Goal: Complete application form: Complete application form

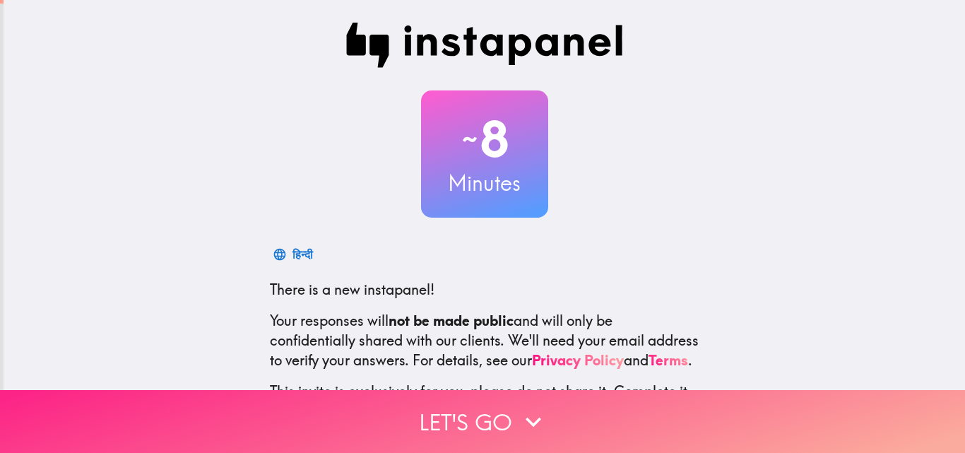
click at [509, 410] on button "Let's go" at bounding box center [482, 421] width 965 height 63
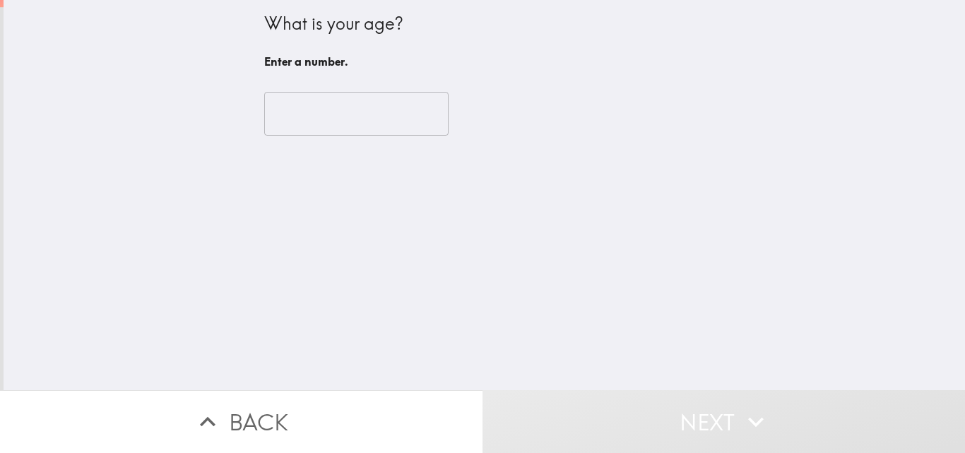
click at [367, 100] on input "number" at bounding box center [356, 114] width 184 height 44
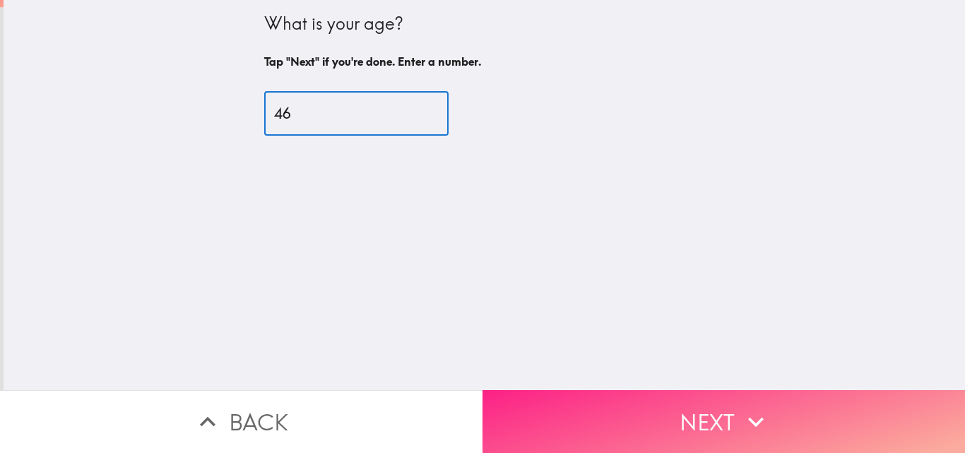
type input "46"
click at [645, 411] on button "Next" at bounding box center [723, 421] width 482 height 63
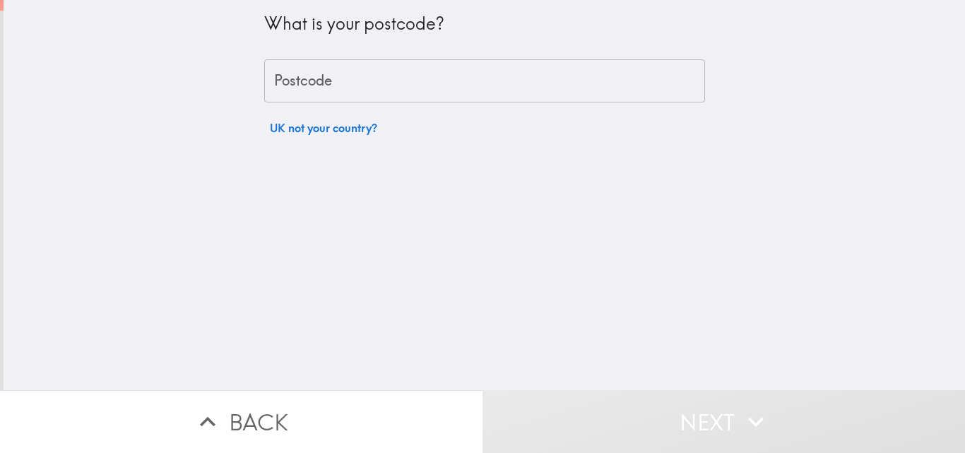
click at [482, 95] on input "Postcode" at bounding box center [484, 81] width 441 height 44
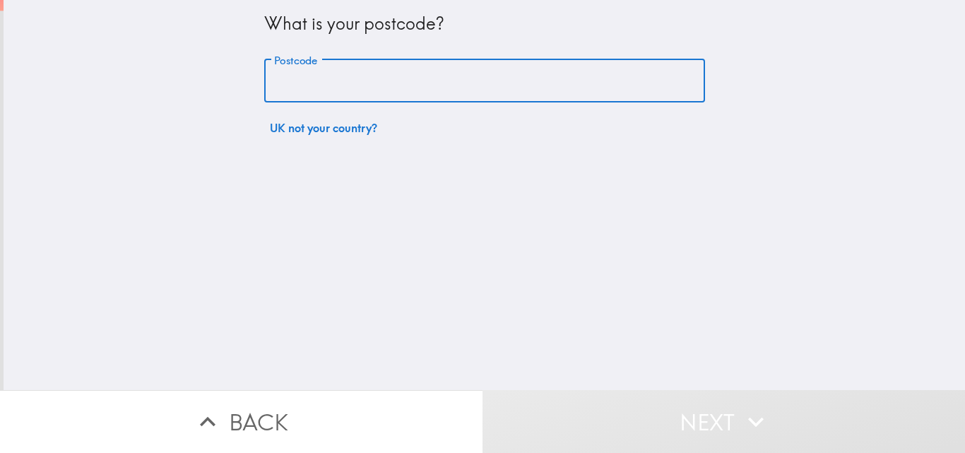
click at [482, 95] on input "Postcode" at bounding box center [484, 81] width 441 height 44
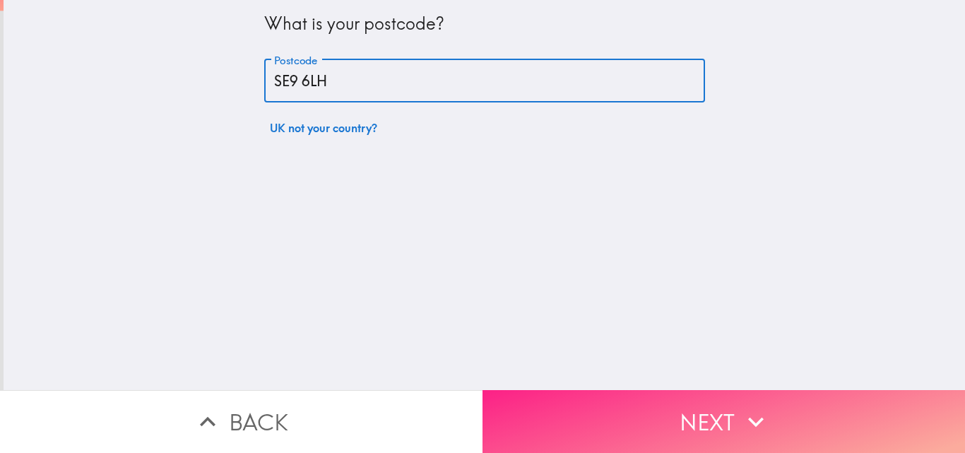
type input "SE9 6LH"
click at [629, 391] on button "Next" at bounding box center [723, 421] width 482 height 63
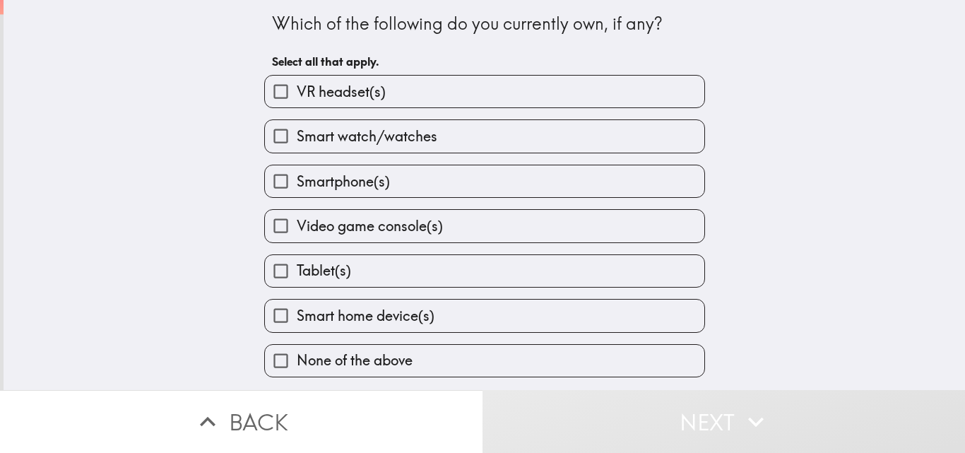
click at [279, 175] on input "Smartphone(s)" at bounding box center [281, 181] width 32 height 32
checkbox input "true"
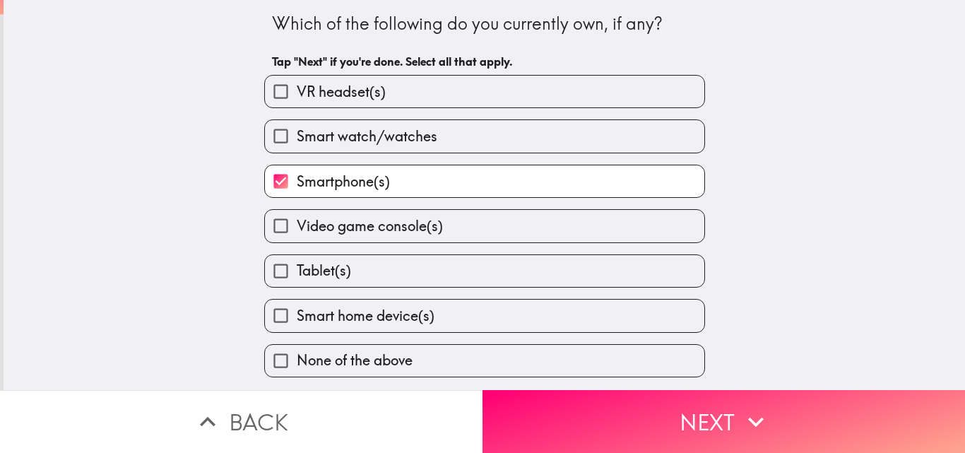
click at [275, 143] on input "Smart watch/watches" at bounding box center [281, 136] width 32 height 32
checkbox input "true"
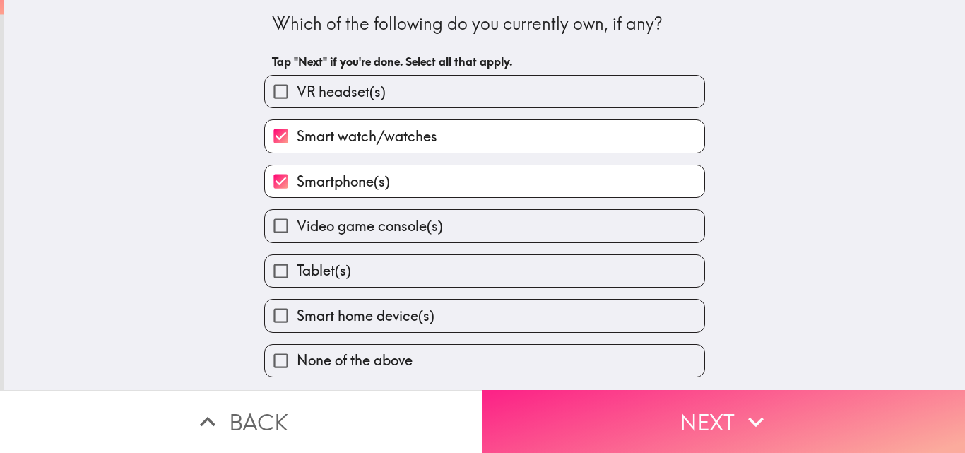
click at [540, 390] on button "Next" at bounding box center [723, 421] width 482 height 63
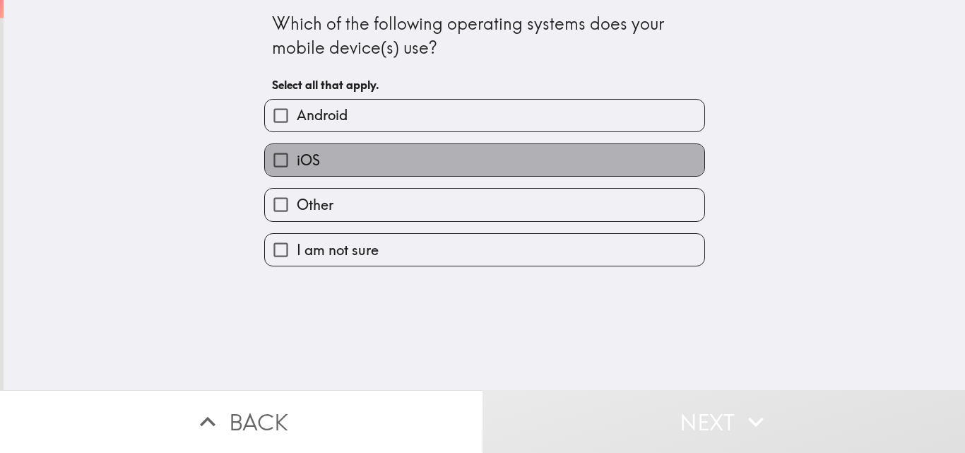
click at [384, 164] on label "iOS" at bounding box center [484, 160] width 439 height 32
click at [297, 164] on input "iOS" at bounding box center [281, 160] width 32 height 32
checkbox input "true"
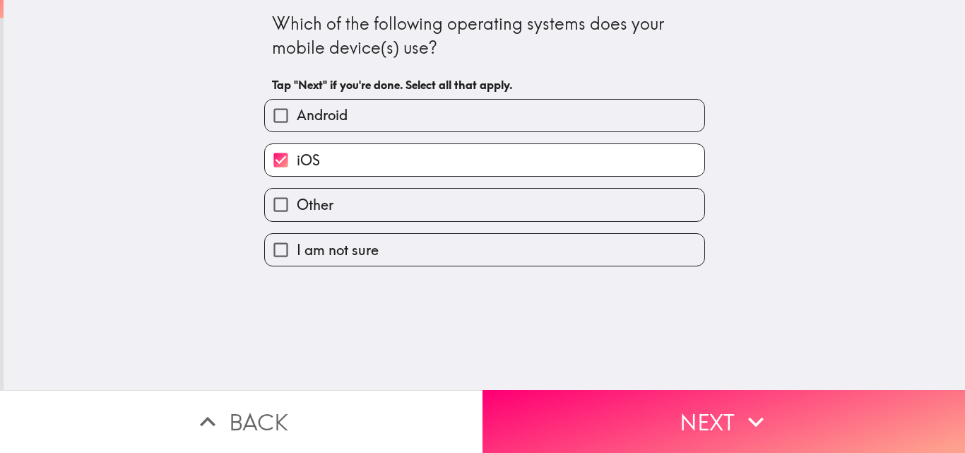
click at [365, 112] on label "Android" at bounding box center [484, 116] width 439 height 32
click at [297, 112] on input "Android" at bounding box center [281, 116] width 32 height 32
checkbox input "true"
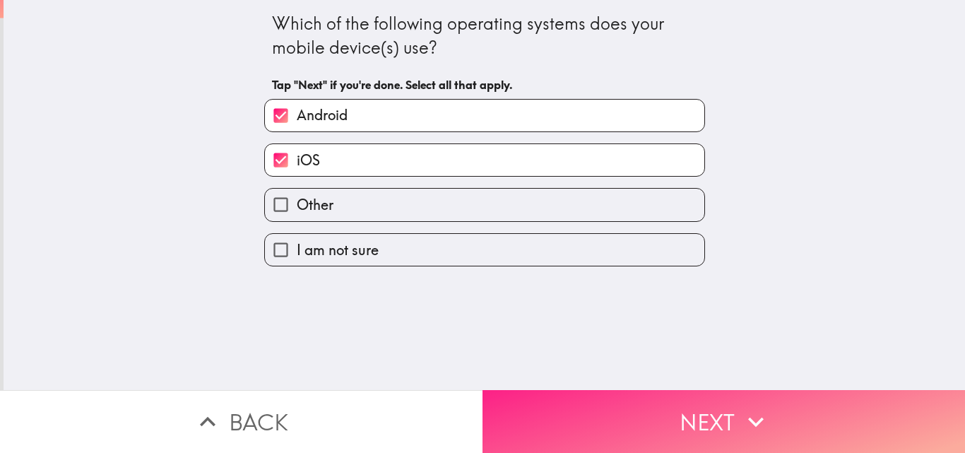
click at [511, 400] on button "Next" at bounding box center [723, 421] width 482 height 63
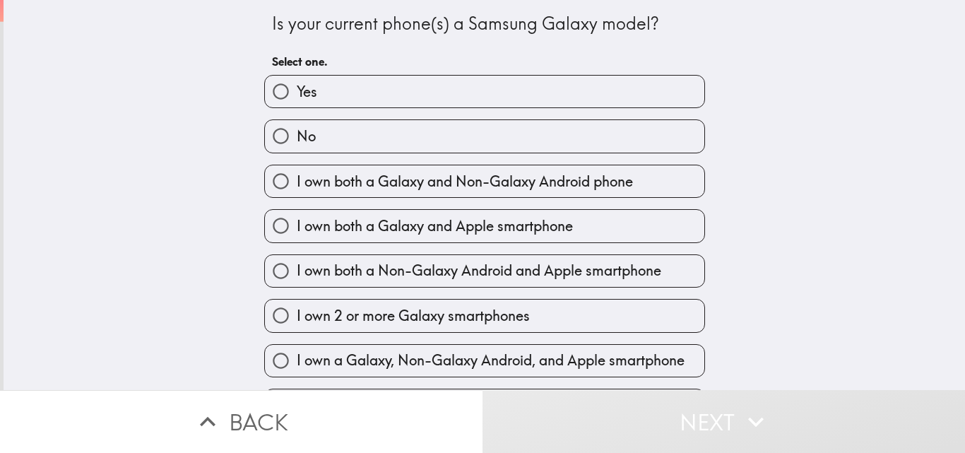
click at [357, 117] on div "No" at bounding box center [479, 130] width 452 height 44
click at [276, 134] on input "No" at bounding box center [281, 136] width 32 height 32
radio input "true"
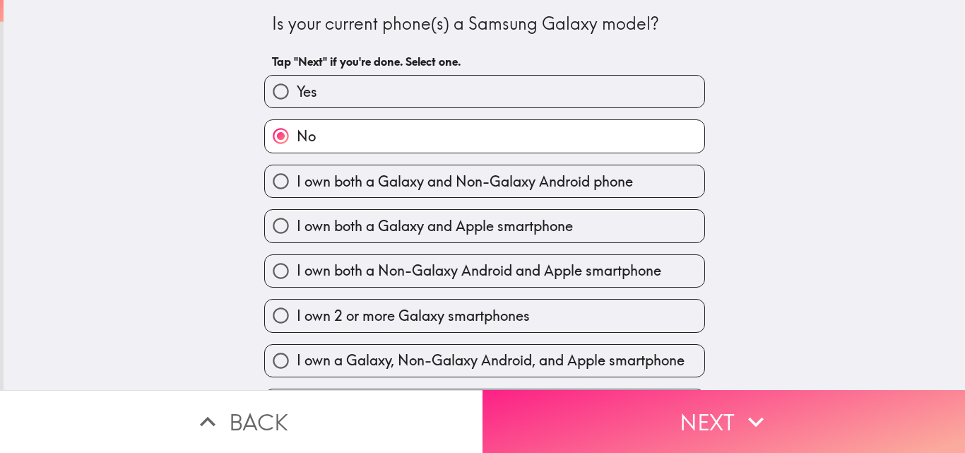
click at [574, 399] on button "Next" at bounding box center [723, 421] width 482 height 63
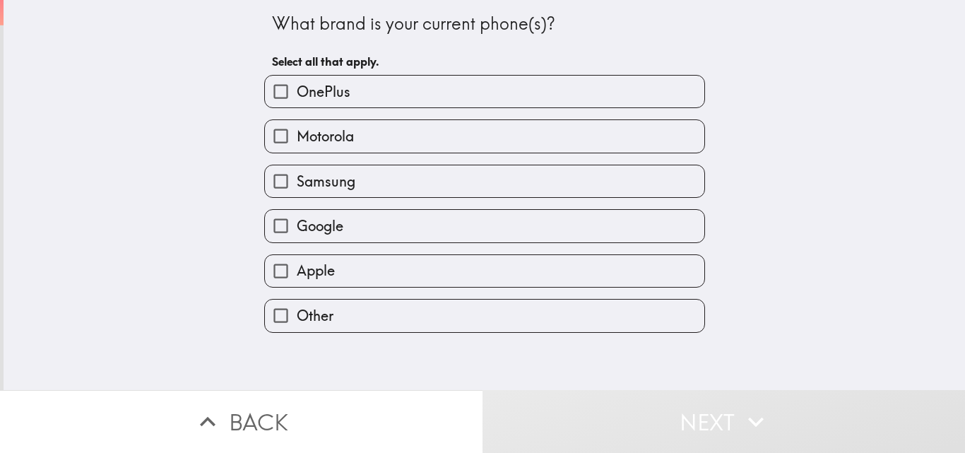
click at [475, 274] on label "Apple" at bounding box center [484, 271] width 439 height 32
click at [297, 274] on input "Apple" at bounding box center [281, 271] width 32 height 32
checkbox input "true"
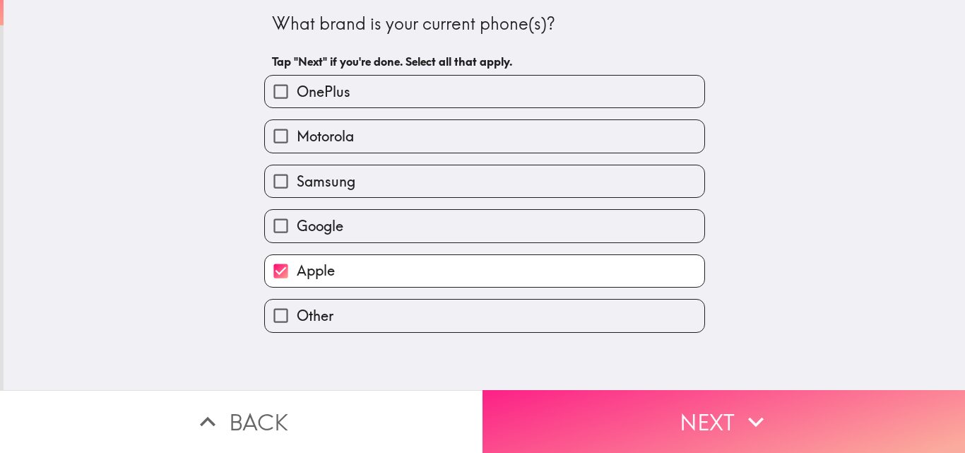
click at [551, 408] on button "Next" at bounding box center [723, 421] width 482 height 63
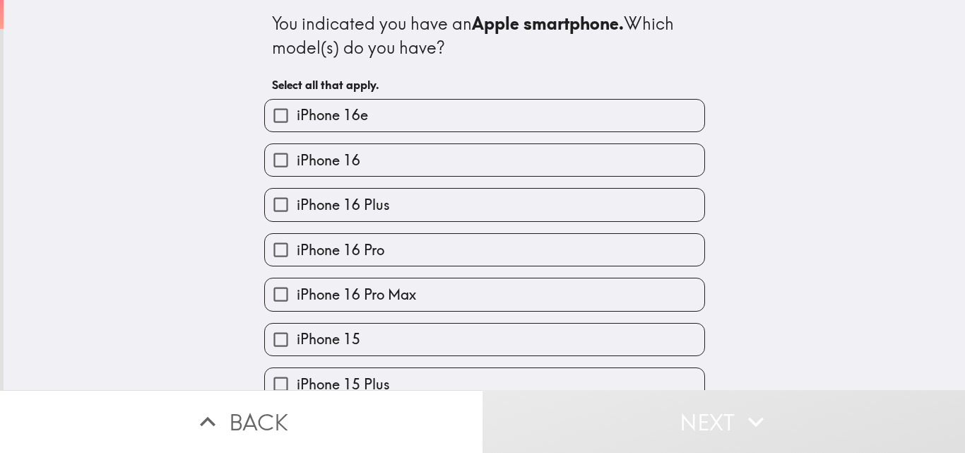
click at [566, 289] on label "iPhone 16 Pro Max" at bounding box center [484, 294] width 439 height 32
click at [297, 289] on input "iPhone 16 Pro Max" at bounding box center [281, 294] width 32 height 32
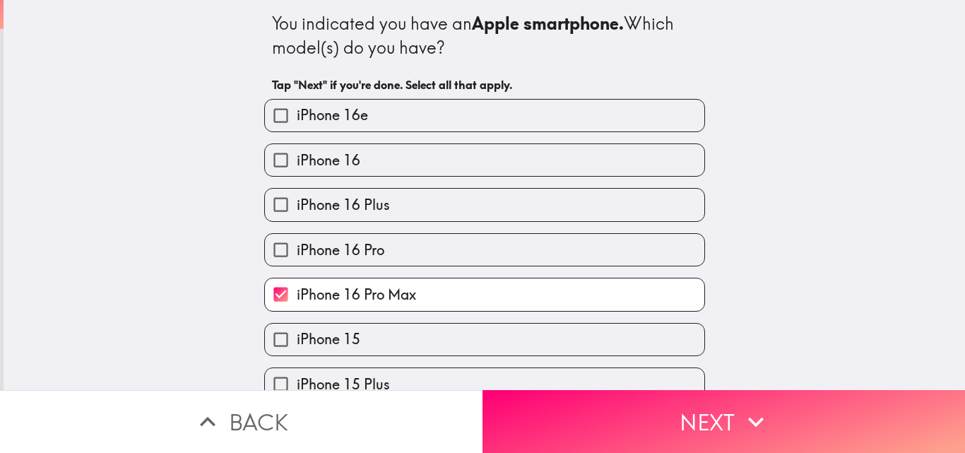
click at [566, 289] on label "iPhone 16 Pro Max" at bounding box center [484, 294] width 439 height 32
click at [297, 289] on input "iPhone 16 Pro Max" at bounding box center [281, 294] width 32 height 32
checkbox input "false"
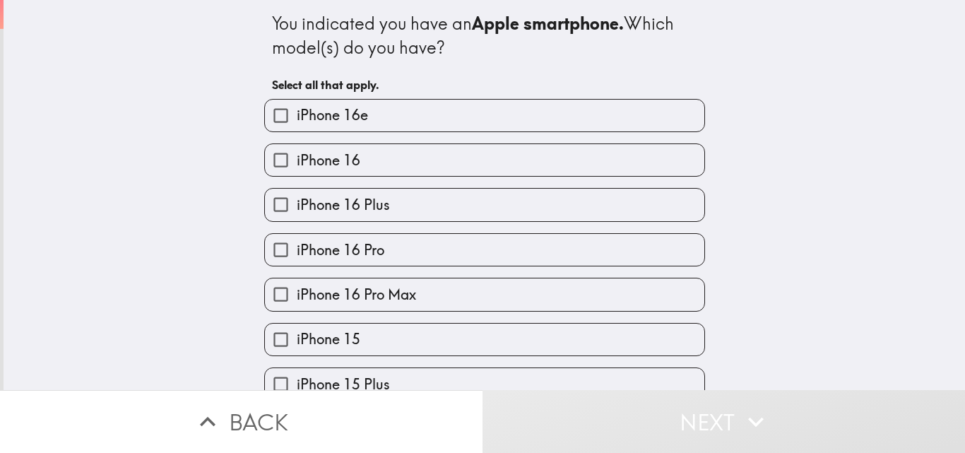
click at [653, 335] on label "iPhone 15" at bounding box center [484, 339] width 439 height 32
click at [297, 335] on input "iPhone 15" at bounding box center [281, 339] width 32 height 32
checkbox input "true"
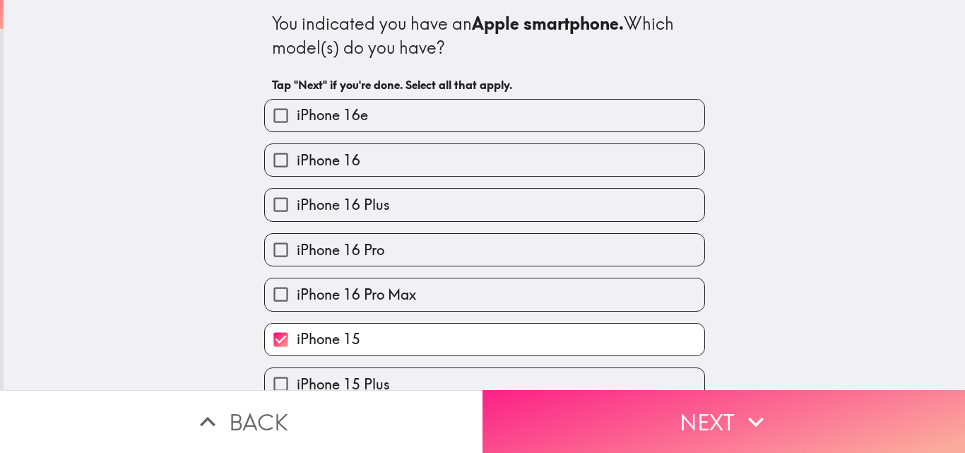
click at [861, 417] on button "Next" at bounding box center [723, 421] width 482 height 63
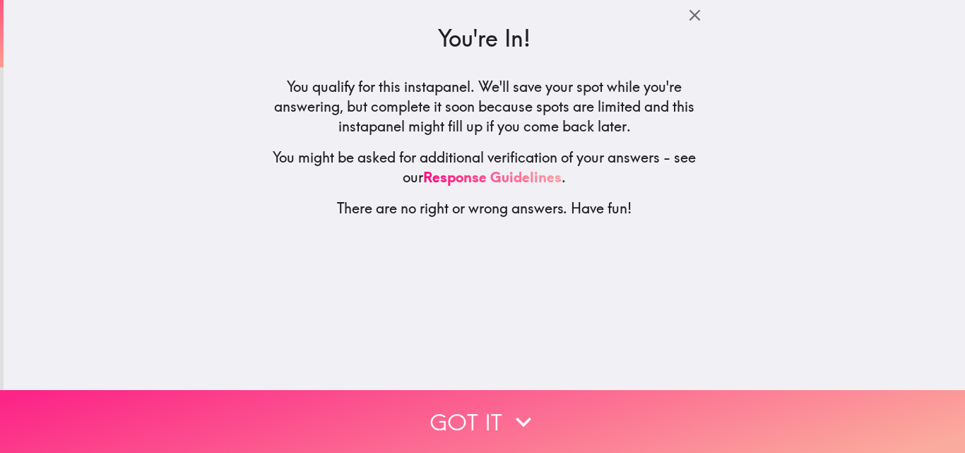
click at [734, 390] on button "Got it" at bounding box center [482, 421] width 965 height 63
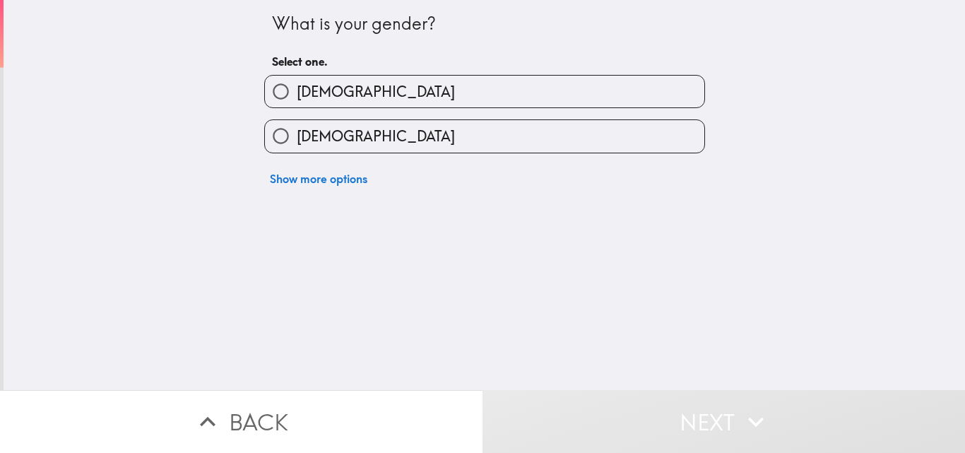
click at [629, 136] on label "[DEMOGRAPHIC_DATA]" at bounding box center [484, 136] width 439 height 32
click at [297, 136] on input "[DEMOGRAPHIC_DATA]" at bounding box center [281, 136] width 32 height 32
radio input "true"
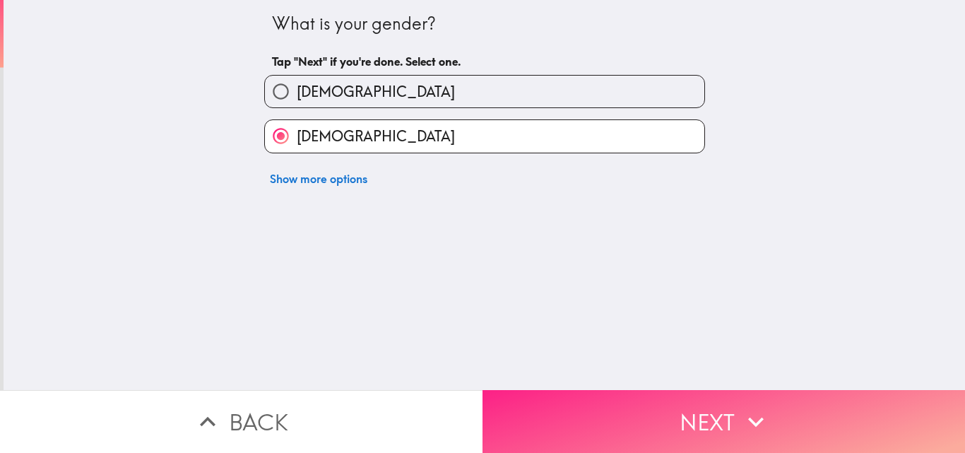
click at [637, 406] on button "Next" at bounding box center [723, 421] width 482 height 63
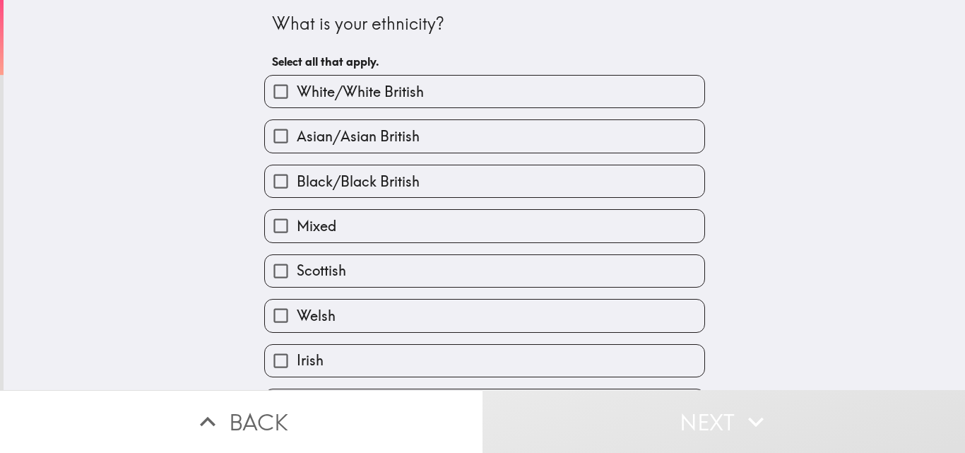
click at [451, 95] on label "White/White British" at bounding box center [484, 92] width 439 height 32
click at [297, 95] on input "White/White British" at bounding box center [281, 92] width 32 height 32
checkbox input "true"
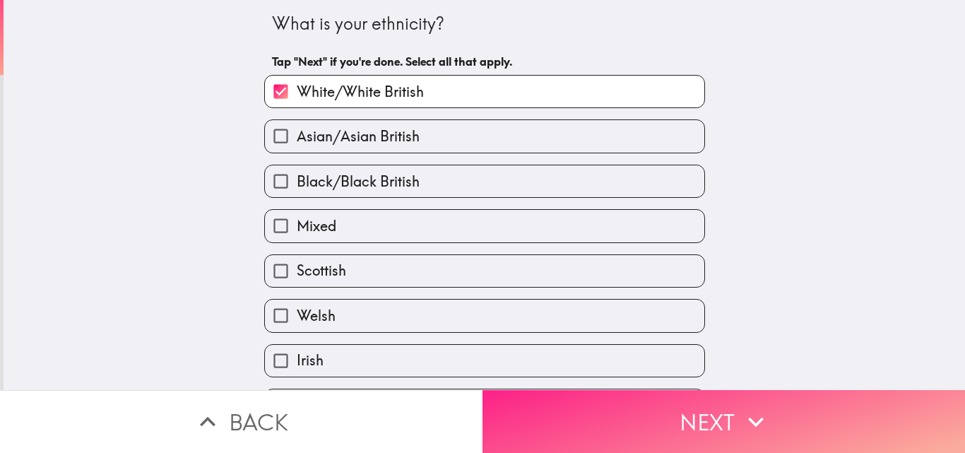
click at [585, 404] on button "Next" at bounding box center [723, 421] width 482 height 63
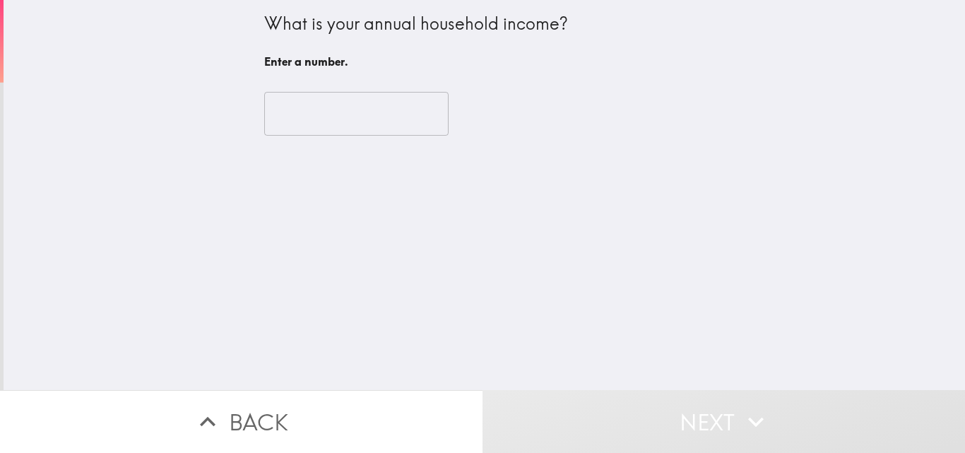
click at [343, 127] on input "number" at bounding box center [356, 114] width 184 height 44
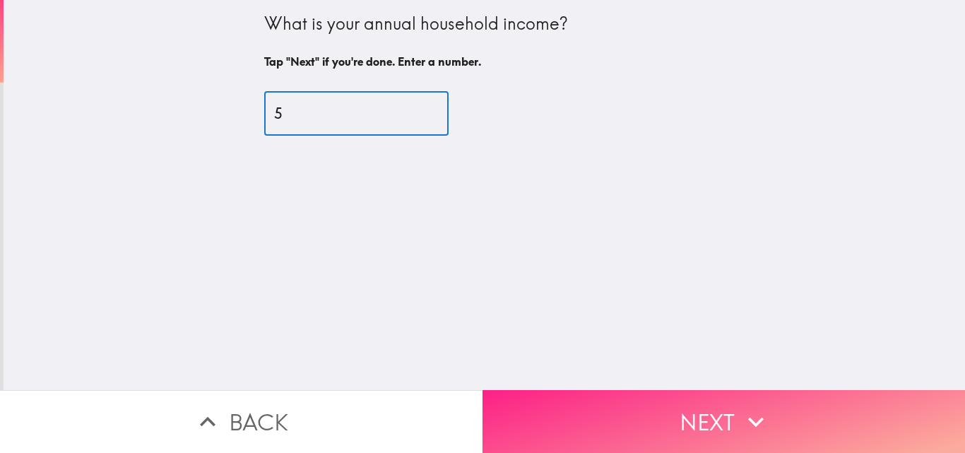
type input "5"
click at [566, 423] on button "Next" at bounding box center [723, 421] width 482 height 63
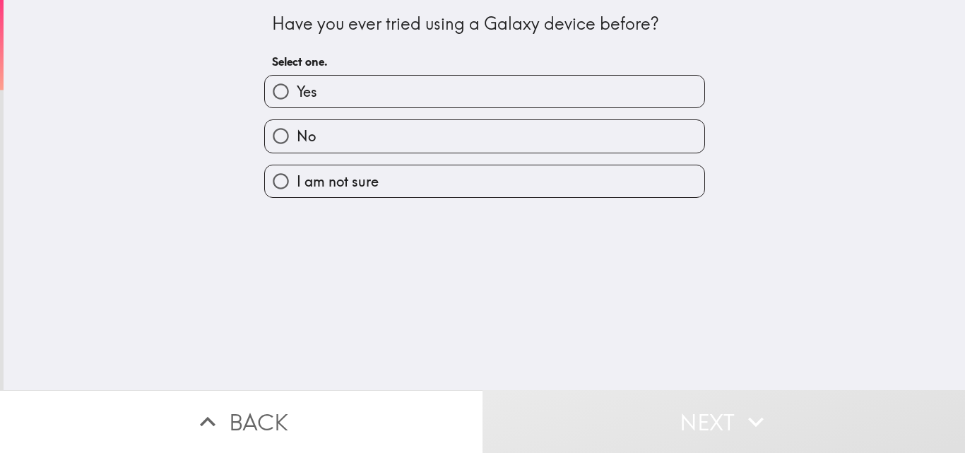
click at [385, 145] on label "No" at bounding box center [484, 136] width 439 height 32
click at [297, 145] on input "No" at bounding box center [281, 136] width 32 height 32
radio input "true"
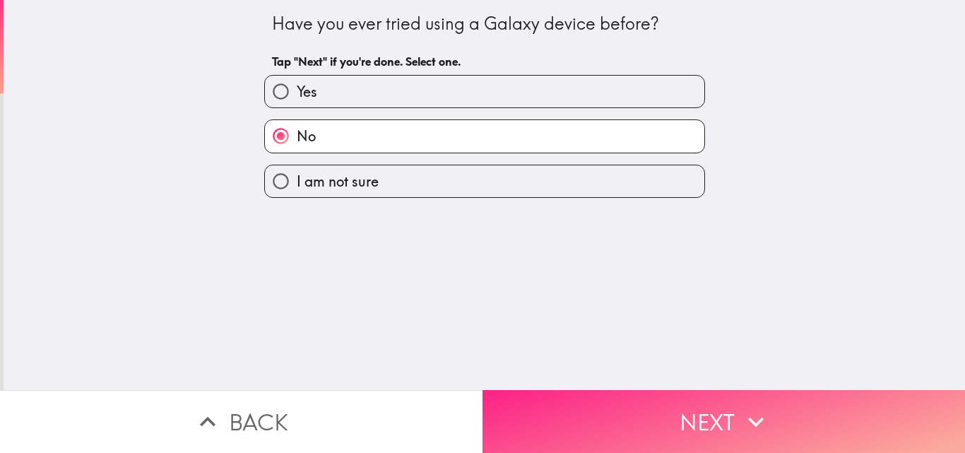
click at [530, 393] on button "Next" at bounding box center [723, 421] width 482 height 63
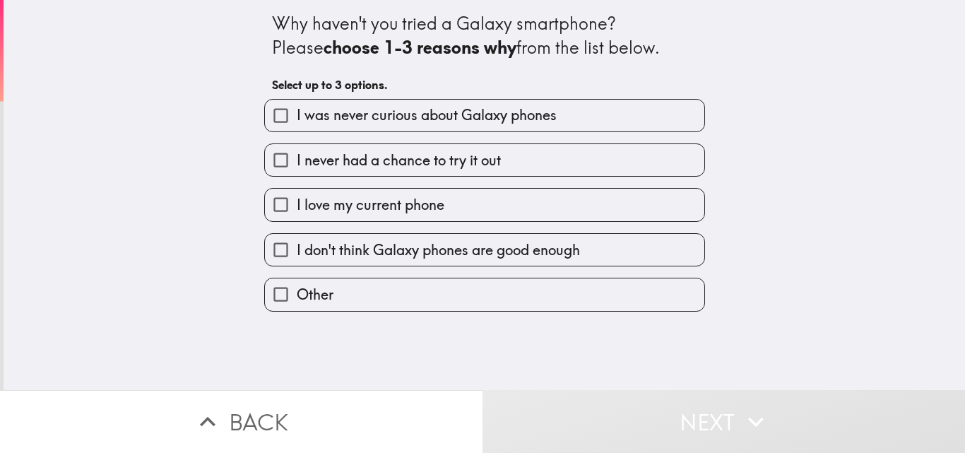
click at [267, 154] on input "I never had a chance to try it out" at bounding box center [281, 160] width 32 height 32
checkbox input "true"
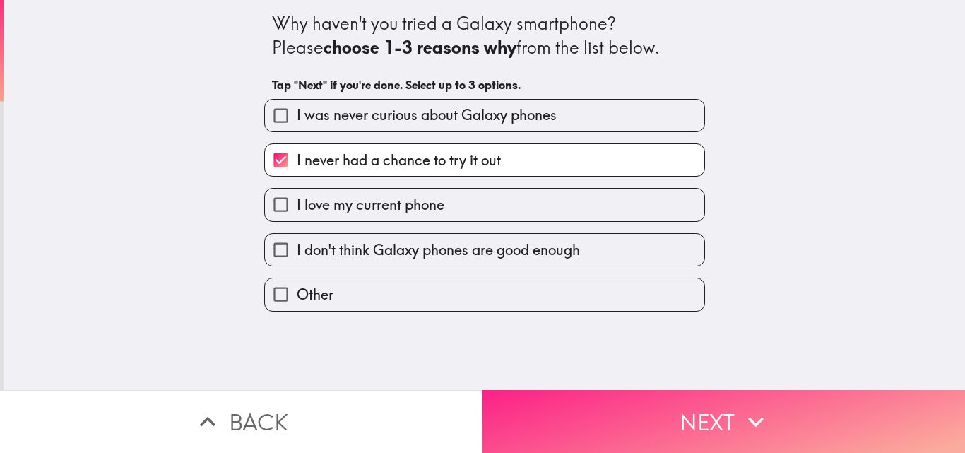
click at [572, 398] on button "Next" at bounding box center [723, 421] width 482 height 63
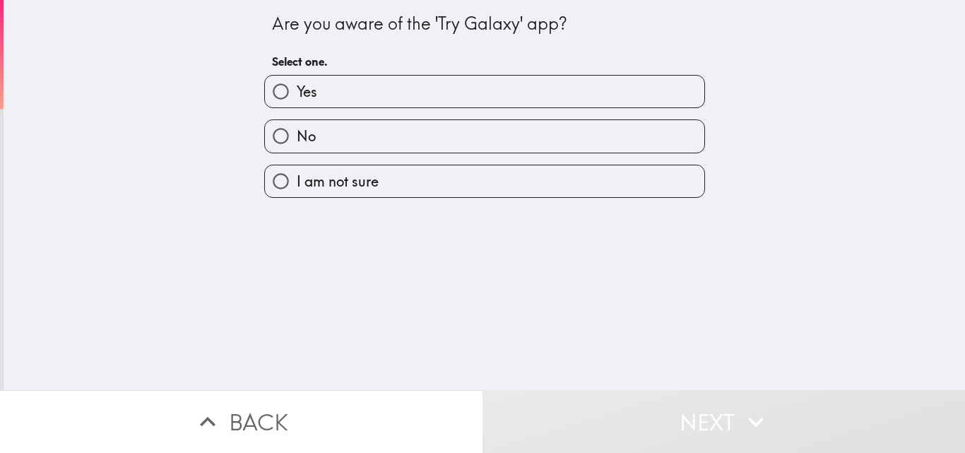
click at [489, 148] on label "No" at bounding box center [484, 136] width 439 height 32
click at [297, 148] on input "No" at bounding box center [281, 136] width 32 height 32
radio input "true"
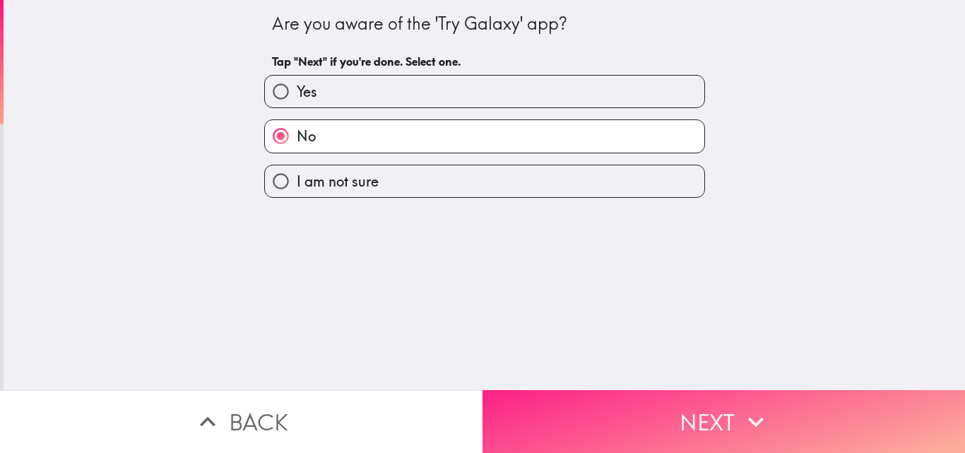
click at [599, 390] on button "Next" at bounding box center [723, 421] width 482 height 63
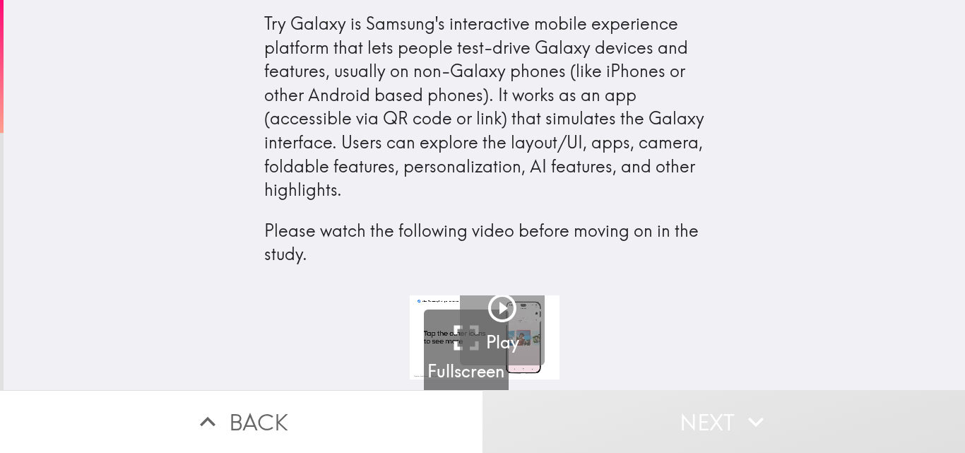
click at [488, 318] on icon "button" at bounding box center [502, 308] width 28 height 28
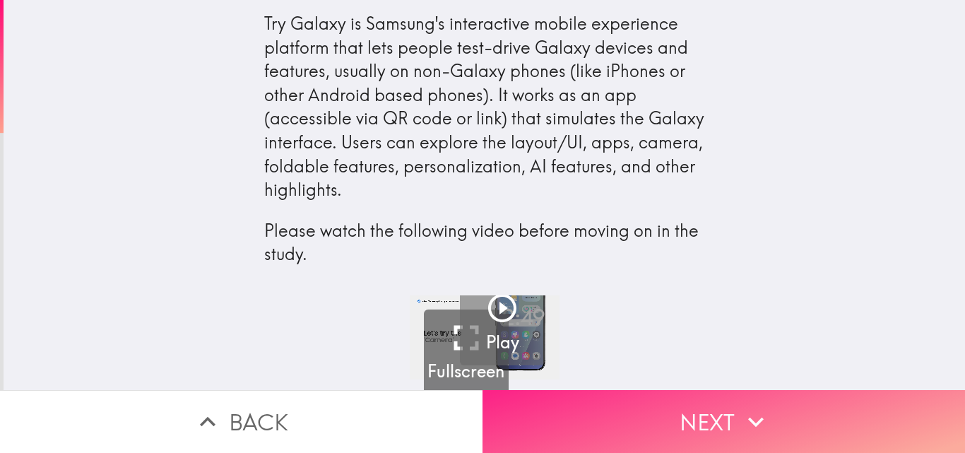
click at [688, 428] on button "Next" at bounding box center [723, 421] width 482 height 63
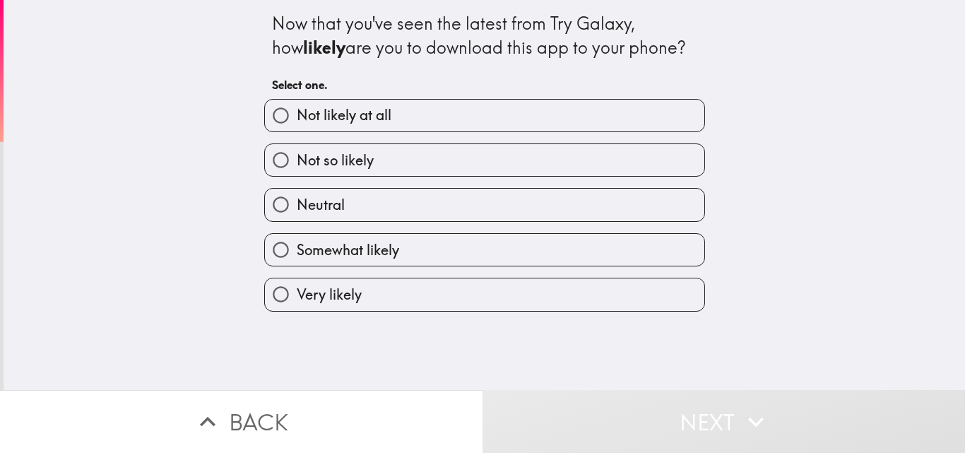
click at [476, 251] on label "Somewhat likely" at bounding box center [484, 250] width 439 height 32
click at [297, 251] on input "Somewhat likely" at bounding box center [281, 250] width 32 height 32
radio input "true"
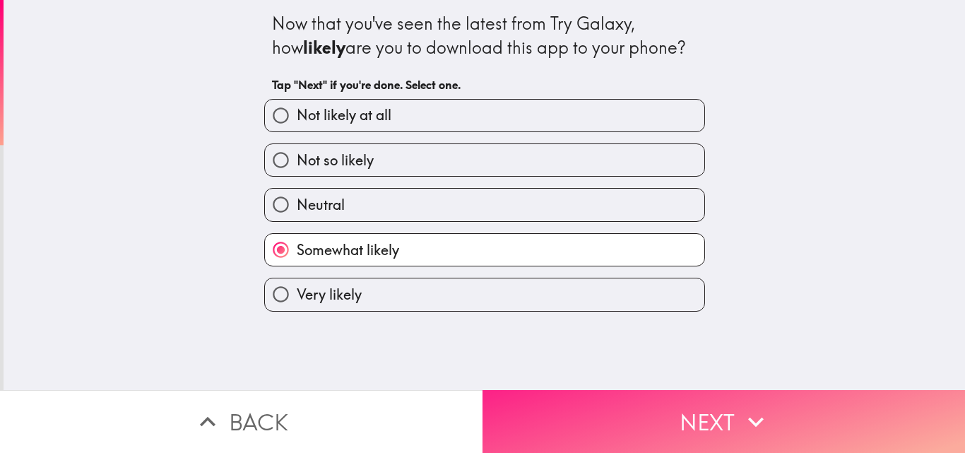
click at [520, 393] on button "Next" at bounding box center [723, 421] width 482 height 63
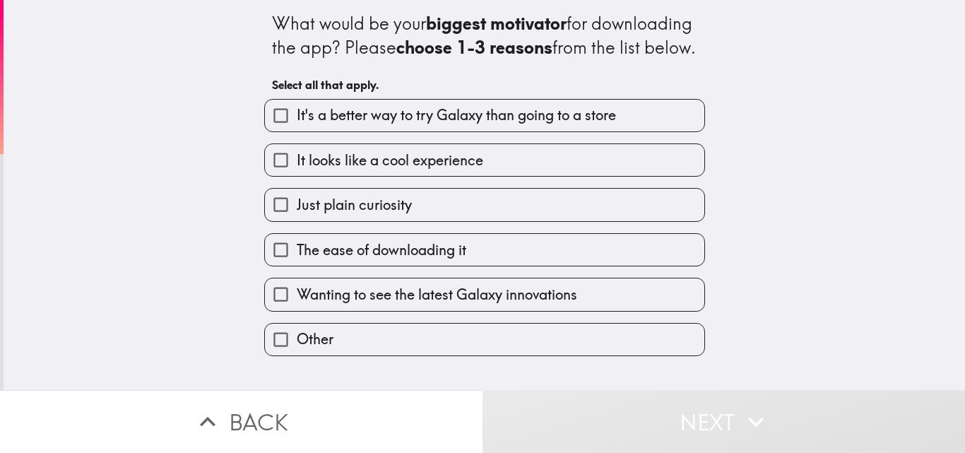
click at [420, 170] on span "It looks like a cool experience" at bounding box center [390, 160] width 186 height 20
click at [297, 176] on input "It looks like a cool experience" at bounding box center [281, 160] width 32 height 32
checkbox input "true"
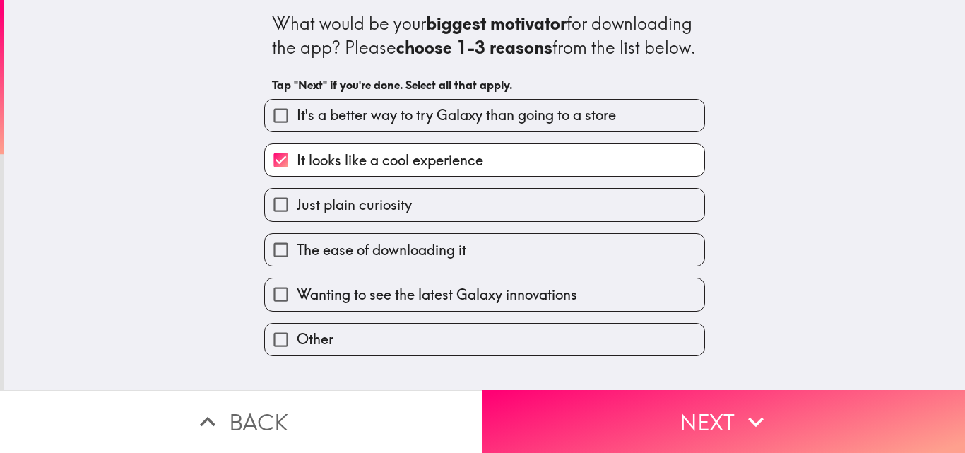
click at [405, 220] on label "Just plain curiosity" at bounding box center [484, 205] width 439 height 32
click at [297, 220] on input "Just plain curiosity" at bounding box center [281, 205] width 32 height 32
checkbox input "true"
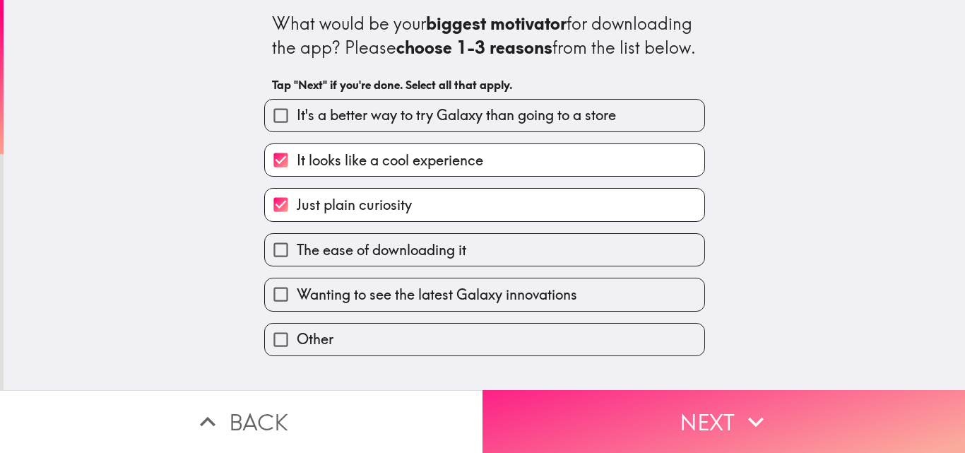
drag, startPoint x: 428, startPoint y: 270, endPoint x: 514, endPoint y: 401, distance: 157.1
click at [514, 401] on div "What would be your biggest motivator for downloading the app? Please choose 1-3…" at bounding box center [482, 226] width 965 height 453
click at [514, 401] on button "Next" at bounding box center [723, 421] width 482 height 63
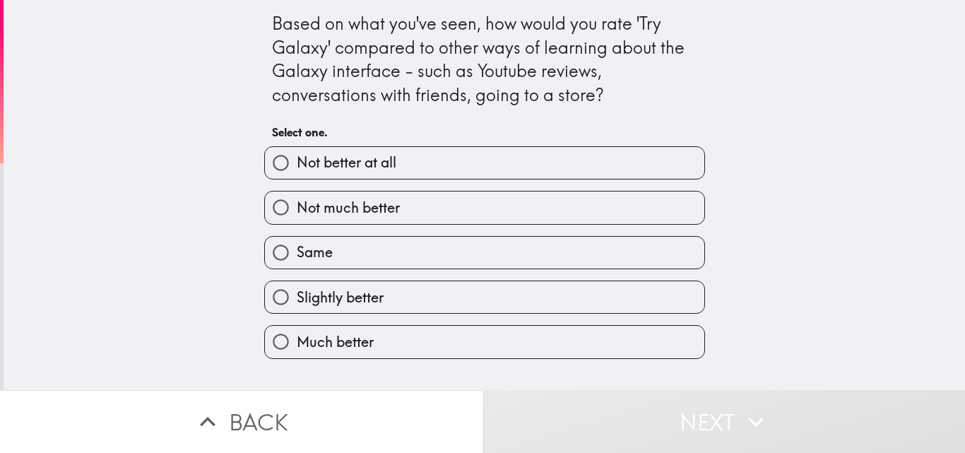
click at [426, 249] on label "Same" at bounding box center [484, 253] width 439 height 32
click at [297, 249] on input "Same" at bounding box center [281, 253] width 32 height 32
radio input "true"
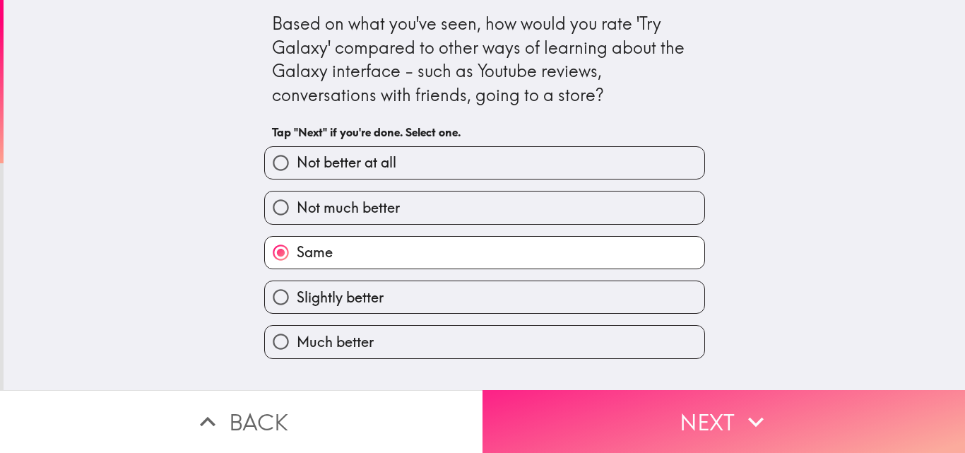
click at [526, 397] on button "Next" at bounding box center [723, 421] width 482 height 63
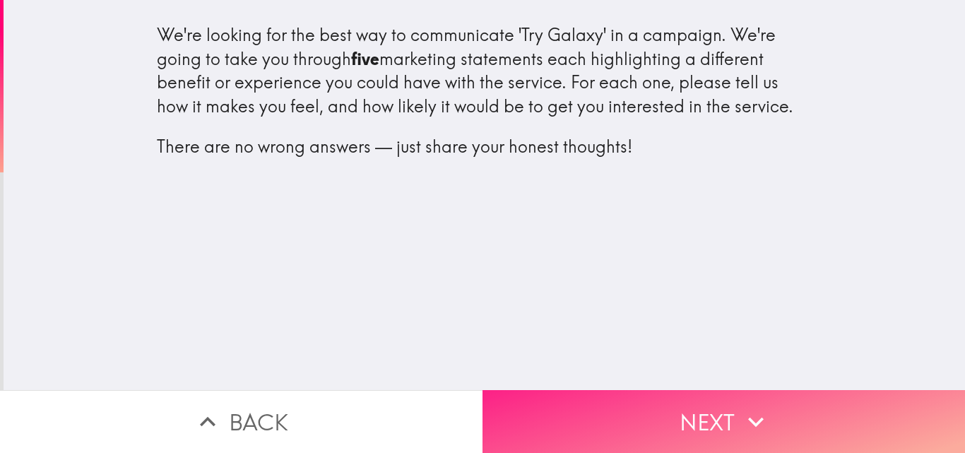
click at [937, 410] on button "Next" at bounding box center [723, 421] width 482 height 63
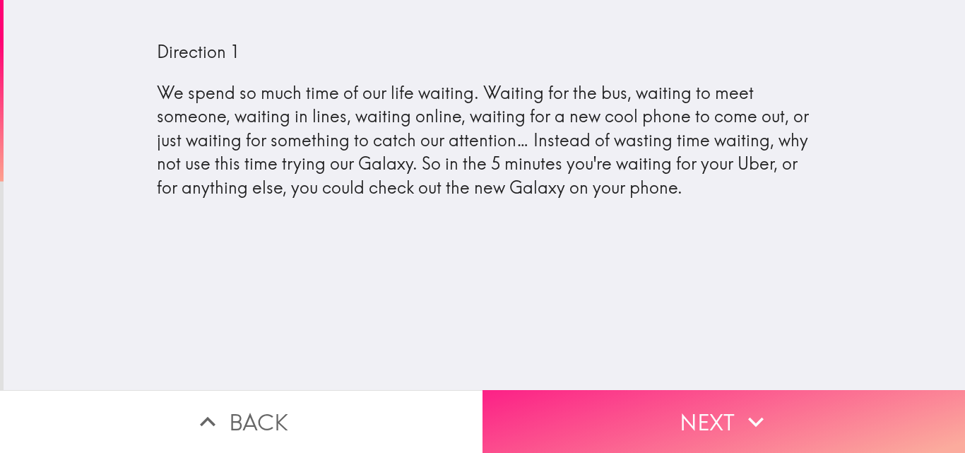
click at [748, 417] on icon "button" at bounding box center [756, 422] width 16 height 10
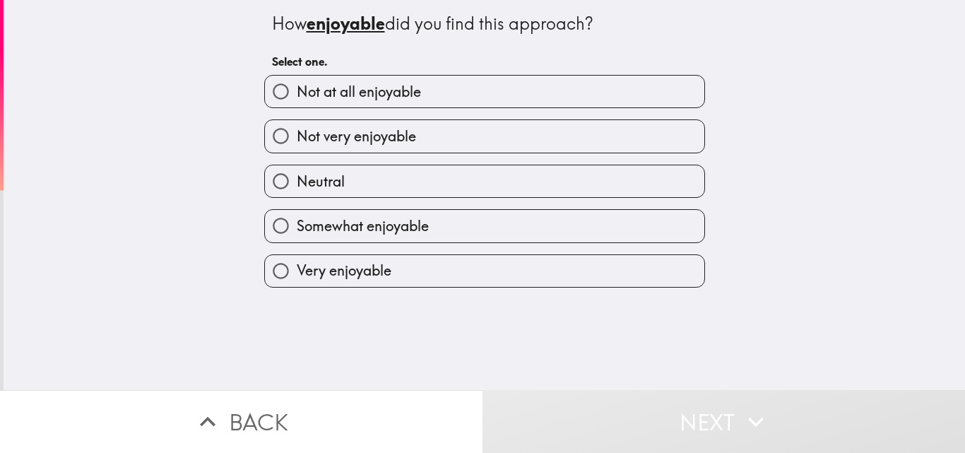
click at [472, 178] on label "Neutral" at bounding box center [484, 181] width 439 height 32
click at [297, 178] on input "Neutral" at bounding box center [281, 181] width 32 height 32
radio input "true"
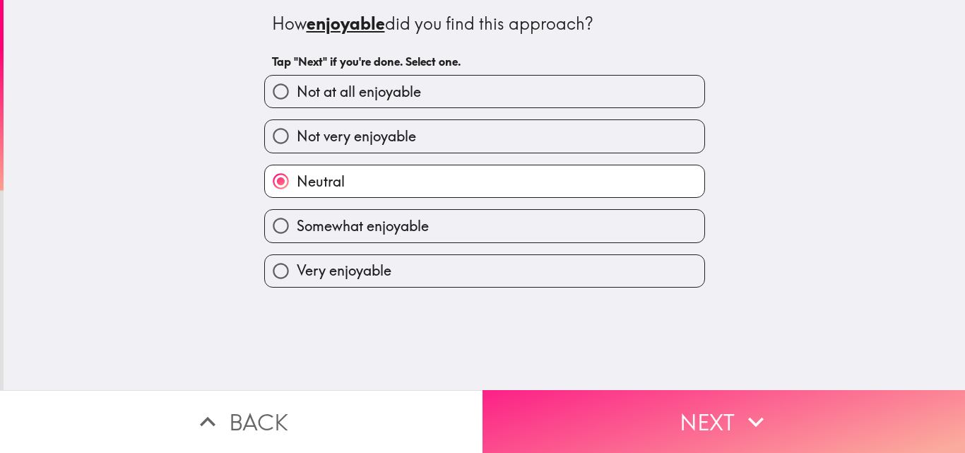
click at [542, 422] on button "Next" at bounding box center [723, 421] width 482 height 63
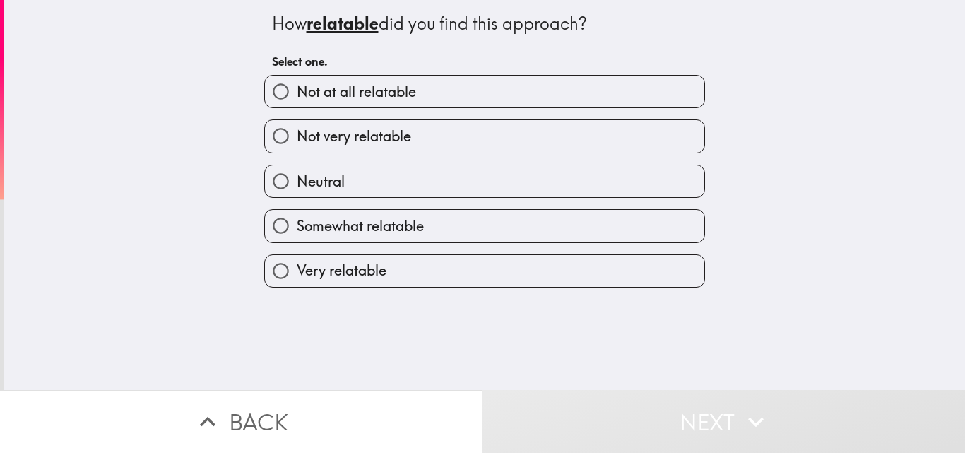
click at [425, 226] on label "Somewhat relatable" at bounding box center [484, 226] width 439 height 32
click at [297, 226] on input "Somewhat relatable" at bounding box center [281, 226] width 32 height 32
radio input "true"
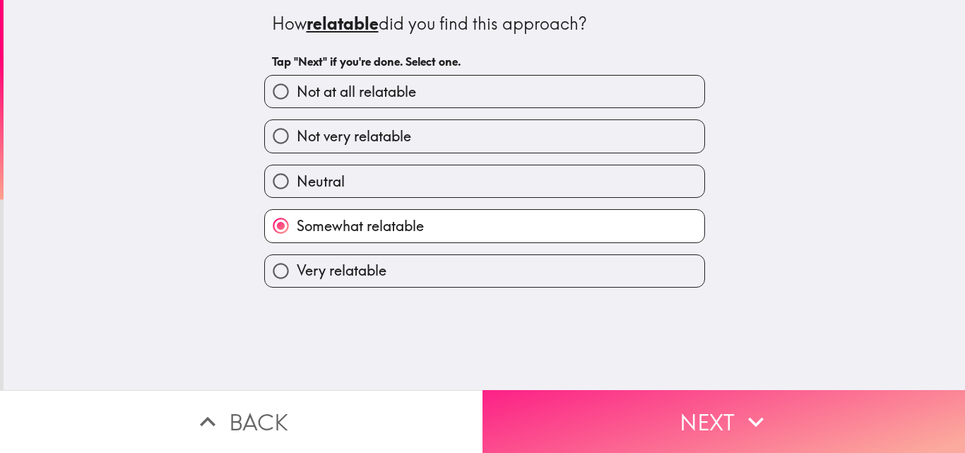
click at [547, 390] on button "Next" at bounding box center [723, 421] width 482 height 63
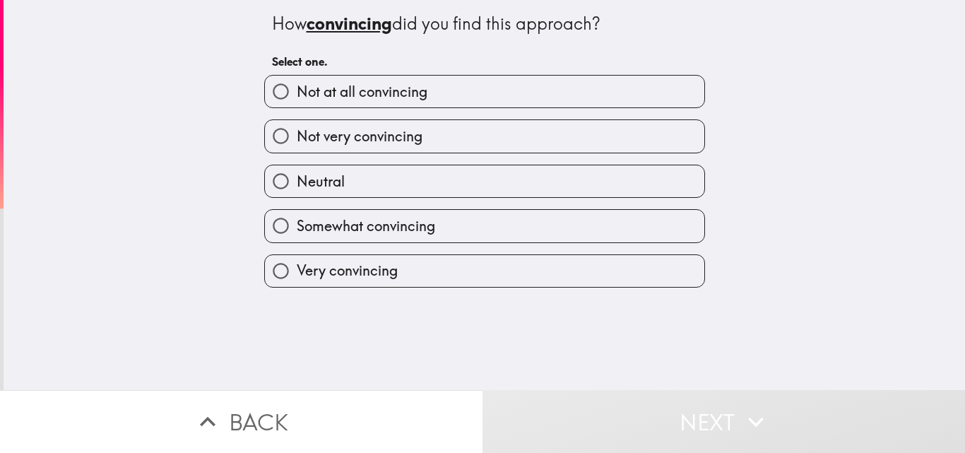
click at [384, 270] on span "Very convincing" at bounding box center [347, 271] width 101 height 20
click at [297, 270] on input "Very convincing" at bounding box center [281, 271] width 32 height 32
radio input "true"
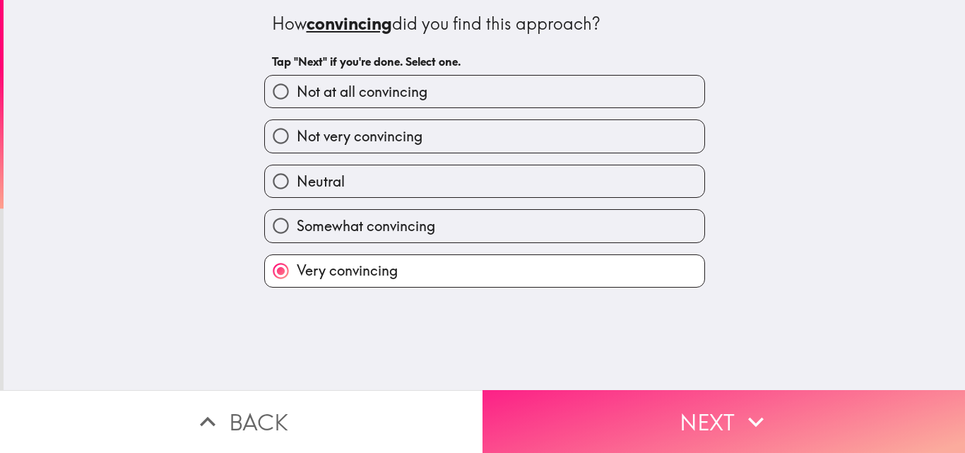
click at [511, 397] on button "Next" at bounding box center [723, 421] width 482 height 63
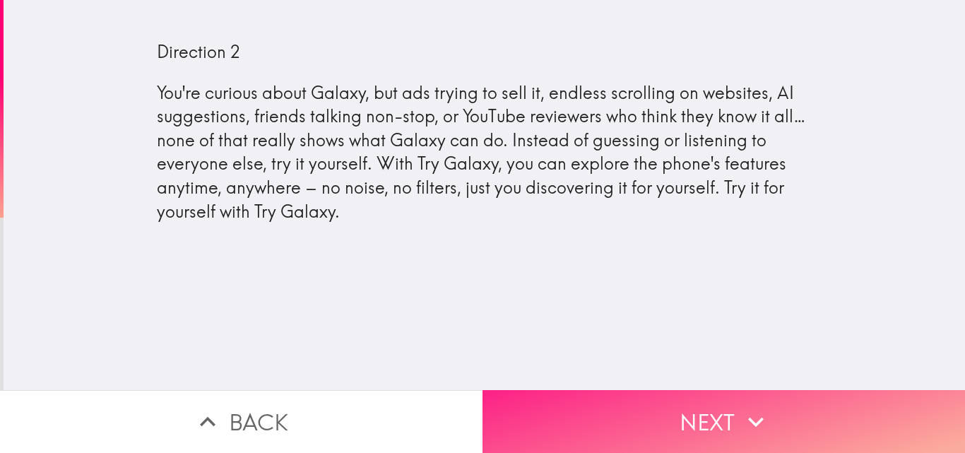
click at [584, 420] on button "Next" at bounding box center [723, 421] width 482 height 63
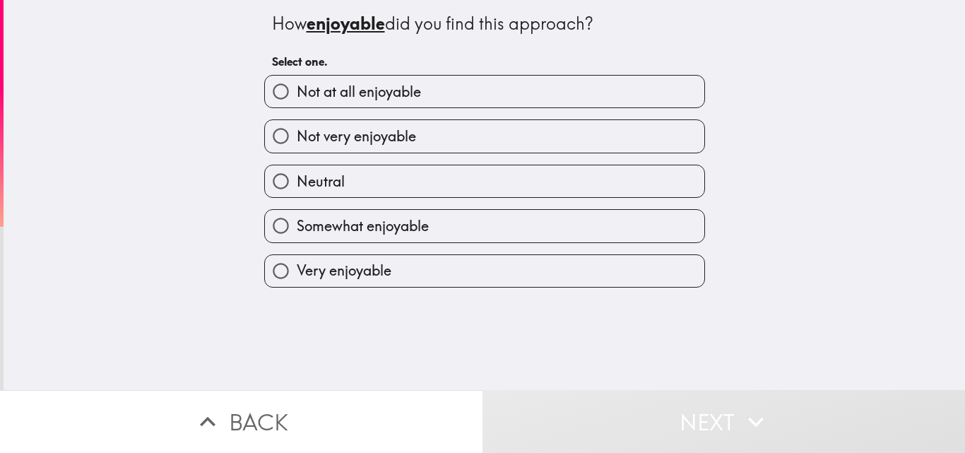
click at [419, 267] on label "Very enjoyable" at bounding box center [484, 271] width 439 height 32
click at [297, 267] on input "Very enjoyable" at bounding box center [281, 271] width 32 height 32
radio input "true"
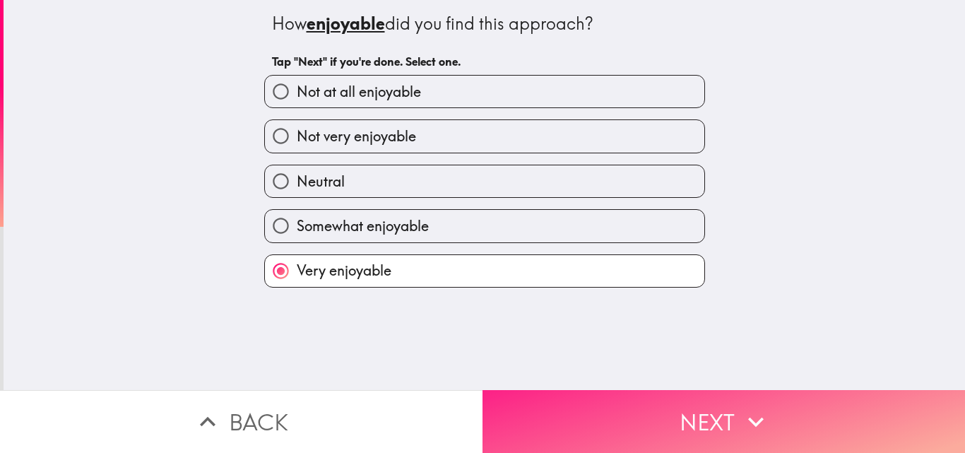
click at [513, 404] on button "Next" at bounding box center [723, 421] width 482 height 63
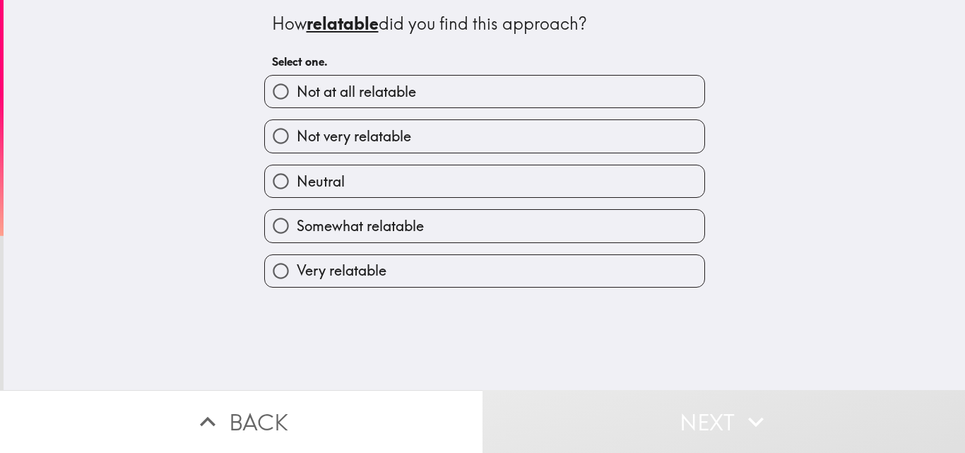
click at [430, 235] on label "Somewhat relatable" at bounding box center [484, 226] width 439 height 32
click at [297, 235] on input "Somewhat relatable" at bounding box center [281, 226] width 32 height 32
radio input "true"
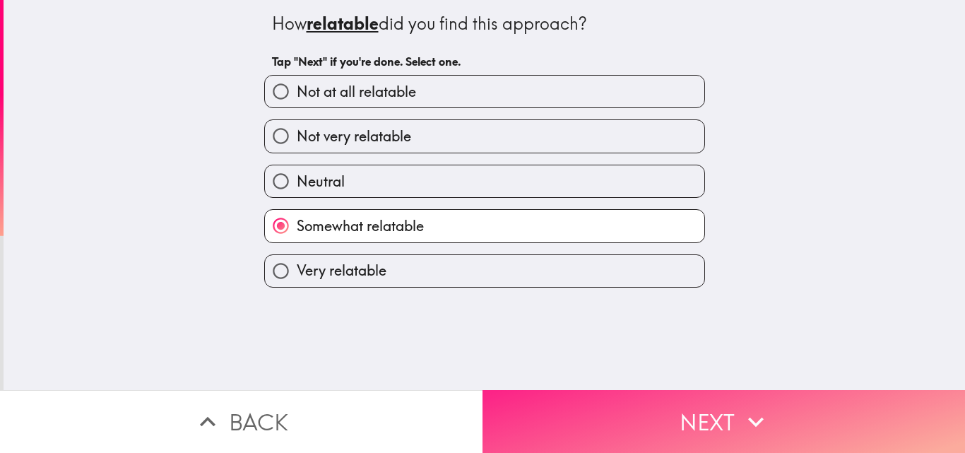
click at [549, 392] on button "Next" at bounding box center [723, 421] width 482 height 63
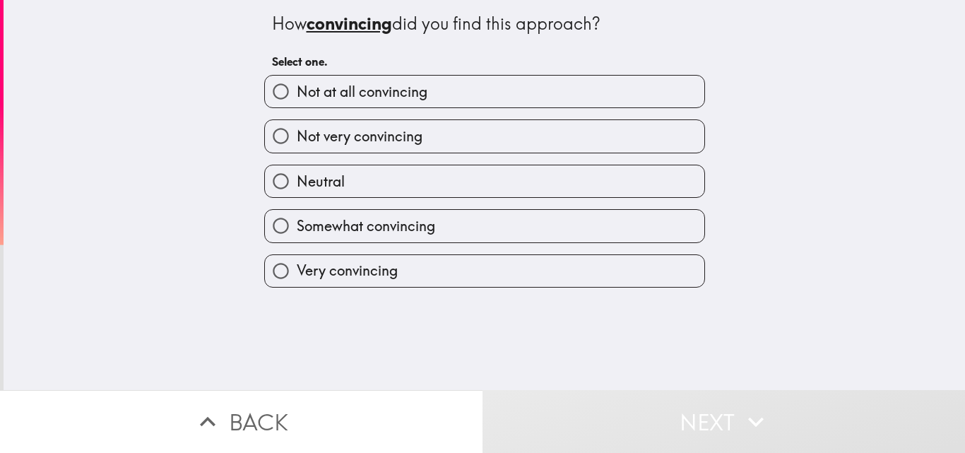
click at [448, 172] on label "Neutral" at bounding box center [484, 181] width 439 height 32
click at [297, 172] on input "Neutral" at bounding box center [281, 181] width 32 height 32
radio input "true"
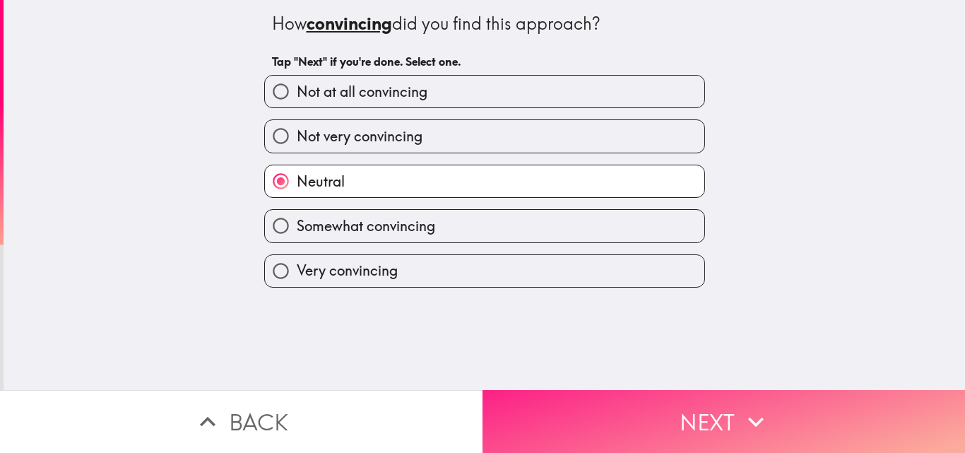
click at [569, 396] on button "Next" at bounding box center [723, 421] width 482 height 63
